Goal: Transaction & Acquisition: Purchase product/service

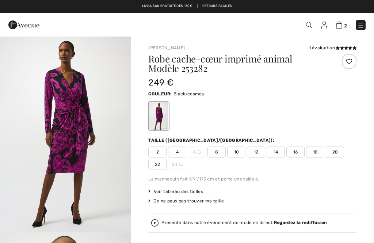
checkbox input "true"
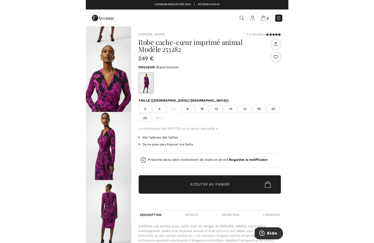
scroll to position [26, 0]
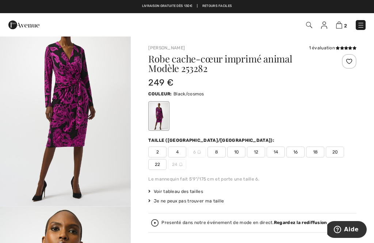
click at [155, 165] on span "22" at bounding box center [157, 164] width 18 height 11
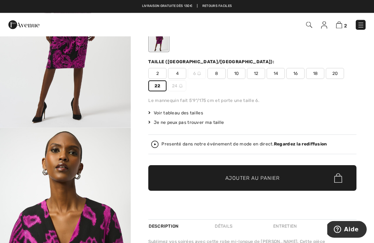
scroll to position [79, 0]
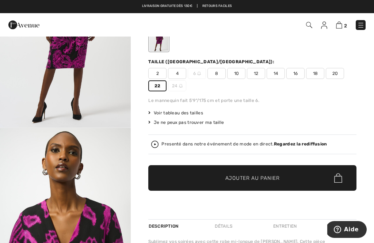
click at [266, 174] on span "✔ Ajouté au panier Ajouter au panier" at bounding box center [252, 178] width 208 height 26
click at [342, 72] on span "20" at bounding box center [335, 73] width 18 height 11
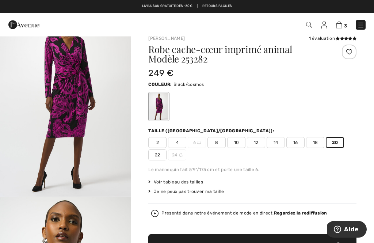
scroll to position [10, 0]
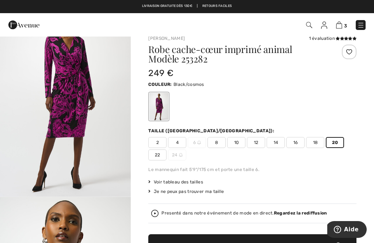
click at [341, 26] on img at bounding box center [339, 25] width 6 height 7
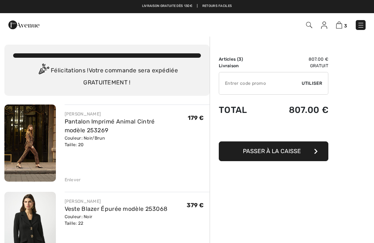
click at [74, 176] on div "Enlever" at bounding box center [138, 179] width 146 height 8
click at [75, 178] on div "Enlever" at bounding box center [73, 180] width 16 height 7
